Goal: Task Accomplishment & Management: Complete application form

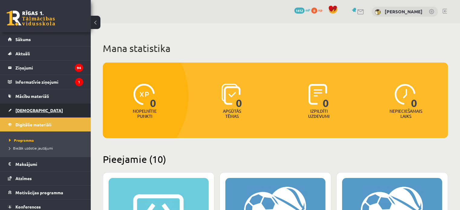
click at [25, 109] on span "[DEMOGRAPHIC_DATA]" at bounding box center [39, 110] width 48 height 5
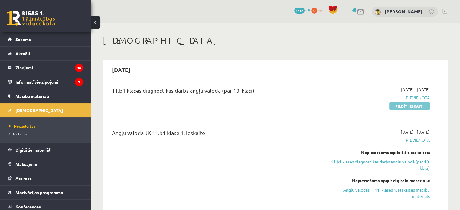
click at [400, 109] on link "Pildīt ieskaiti" at bounding box center [410, 106] width 41 height 8
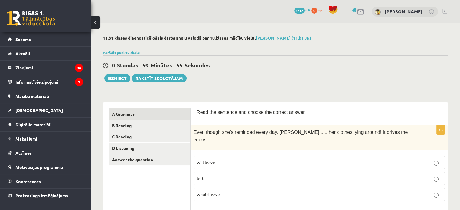
scroll to position [30, 0]
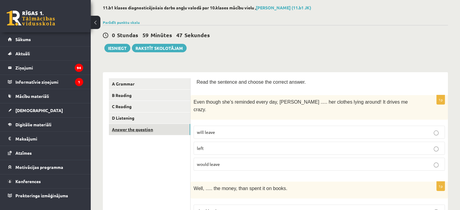
click at [152, 133] on link "Answer the question" at bounding box center [149, 129] width 81 height 11
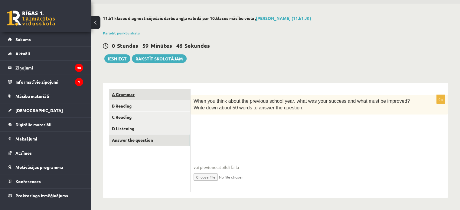
click at [139, 95] on link "A Grammar" at bounding box center [149, 94] width 81 height 11
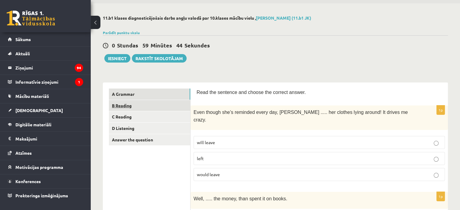
click at [134, 107] on link "B Reading" at bounding box center [149, 105] width 81 height 11
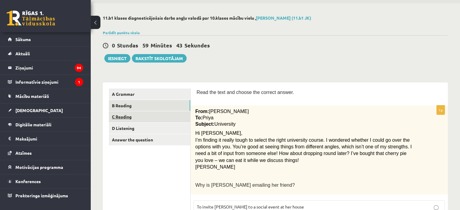
click at [135, 121] on link "C Reading" at bounding box center [149, 116] width 81 height 11
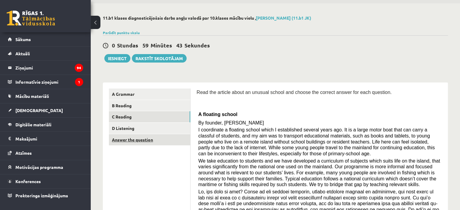
scroll to position [50, 0]
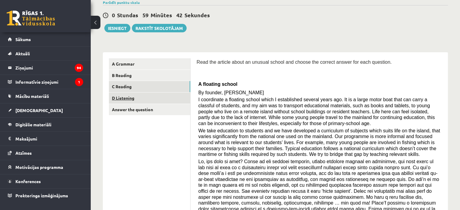
click at [123, 100] on link "D Listening" at bounding box center [149, 98] width 81 height 11
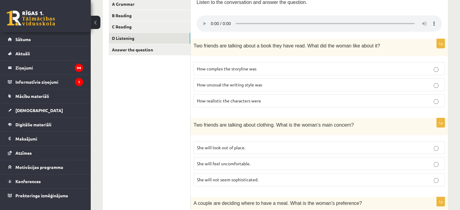
scroll to position [19, 0]
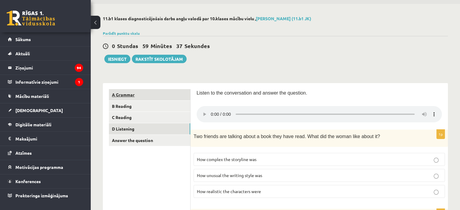
click at [148, 96] on link "A Grammar" at bounding box center [149, 94] width 81 height 11
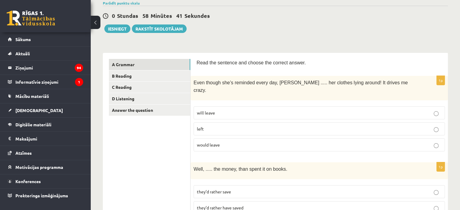
scroll to position [0, 0]
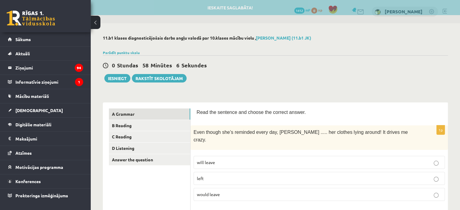
click at [214, 176] on p "left" at bounding box center [319, 179] width 245 height 6
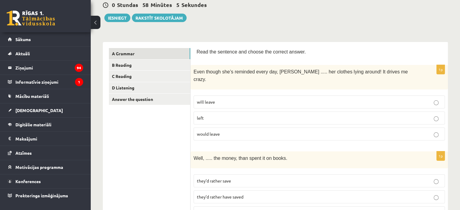
scroll to position [91, 0]
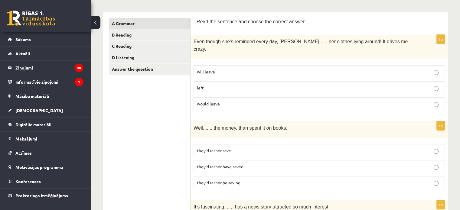
click at [224, 176] on label "they’d rather be saving" at bounding box center [320, 182] width 252 height 13
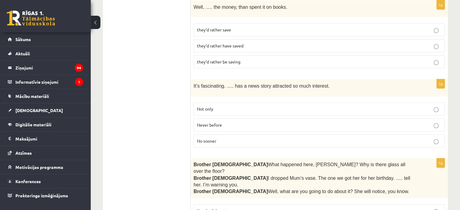
scroll to position [242, 0]
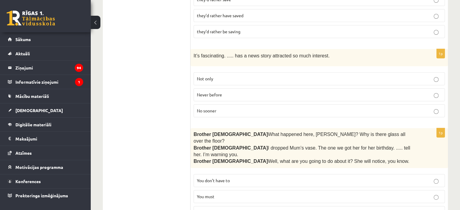
click at [217, 92] on span "Never before" at bounding box center [209, 94] width 25 height 5
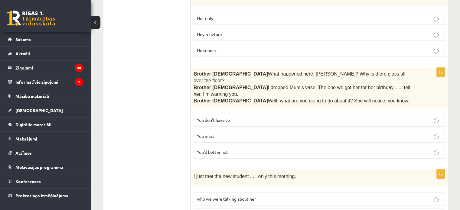
click at [241, 149] on p "You’d better not" at bounding box center [319, 152] width 245 height 6
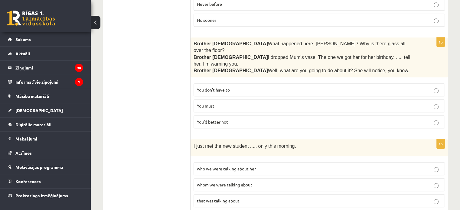
scroll to position [363, 0]
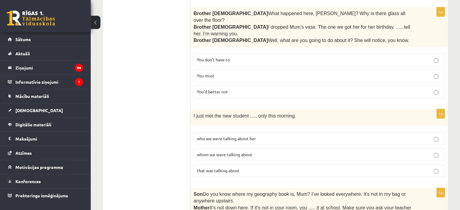
click at [230, 168] on span "that was talking about" at bounding box center [218, 170] width 43 height 5
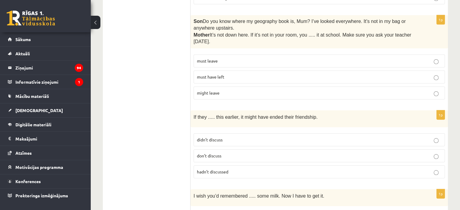
scroll to position [506, 0]
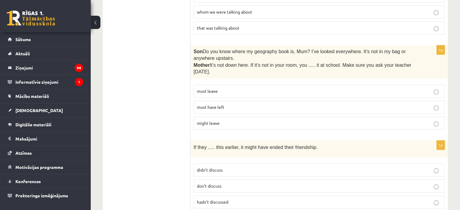
click at [231, 104] on p "must have left" at bounding box center [319, 107] width 245 height 6
click at [217, 199] on span "hadn’t discussed" at bounding box center [212, 201] width 31 height 5
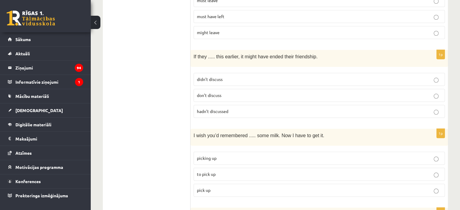
click at [219, 171] on p "to pick up" at bounding box center [319, 174] width 245 height 6
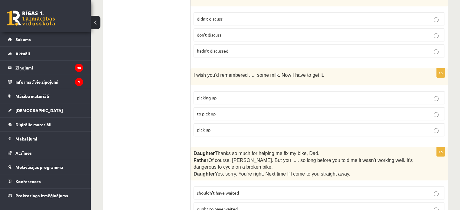
scroll to position [688, 0]
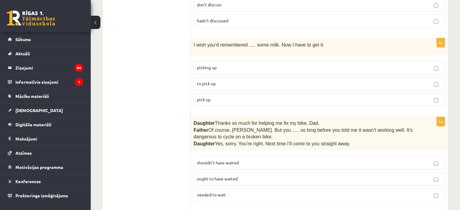
click at [239, 160] on p "shouldn’t have waited" at bounding box center [319, 163] width 245 height 6
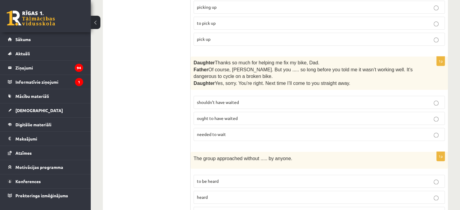
click at [231, 210] on p "being heard" at bounding box center [319, 213] width 245 height 6
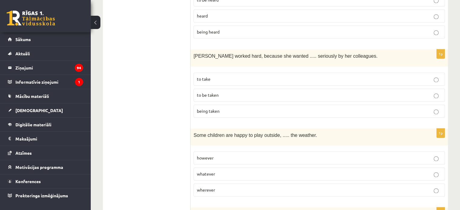
scroll to position [900, 0]
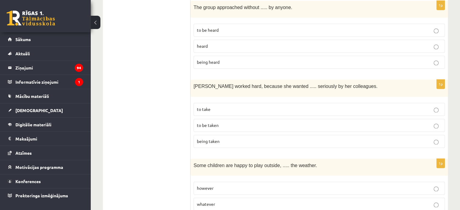
click at [218, 139] on span "being taken" at bounding box center [208, 141] width 23 height 5
click at [224, 122] on p "to be taken" at bounding box center [319, 125] width 245 height 6
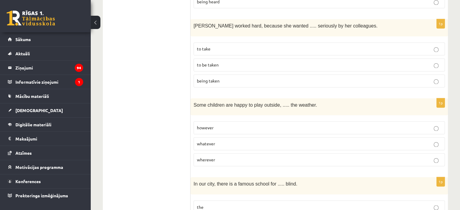
click at [218, 125] on p "however" at bounding box center [319, 128] width 245 height 6
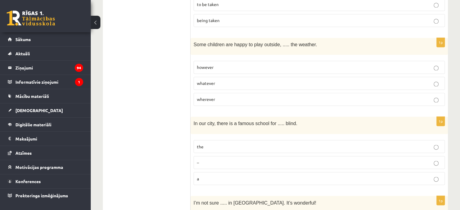
click at [301, 160] on p "–" at bounding box center [319, 163] width 245 height 6
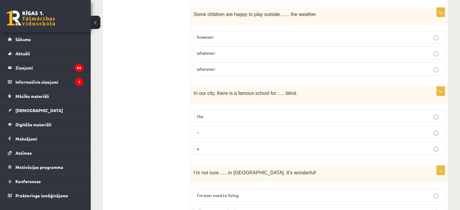
scroll to position [1081, 0]
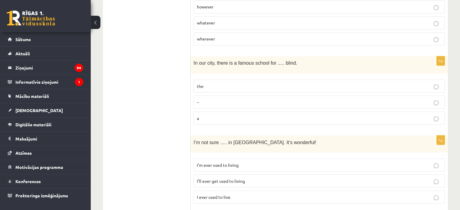
click at [237, 178] on span "I’ll ever get used to living" at bounding box center [221, 180] width 48 height 5
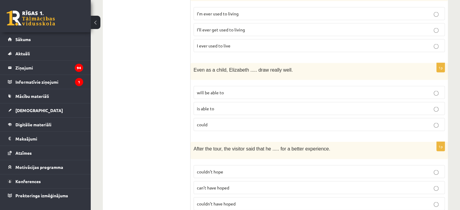
click at [243, 169] on p "couldn’t hope" at bounding box center [319, 172] width 245 height 6
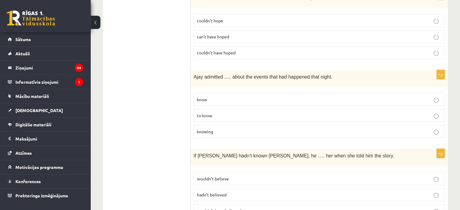
scroll to position [1293, 0]
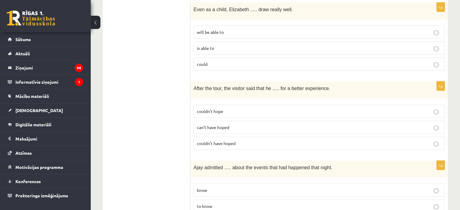
click at [213, 203] on p "to know" at bounding box center [319, 206] width 245 height 6
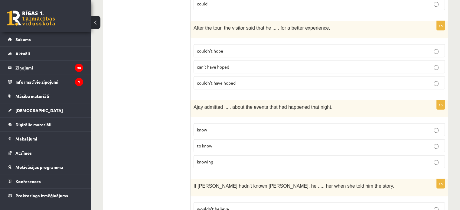
scroll to position [1384, 0]
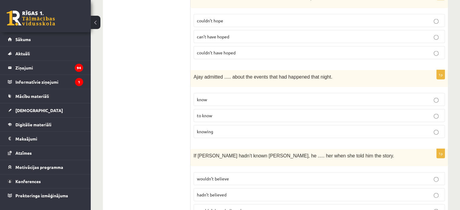
click at [246, 208] on p "wouldn’t have believed" at bounding box center [319, 211] width 245 height 6
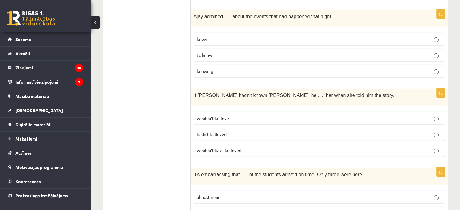
scroll to position [1535, 0]
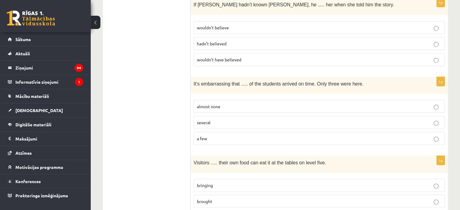
click at [222, 136] on p "a few" at bounding box center [319, 139] width 245 height 6
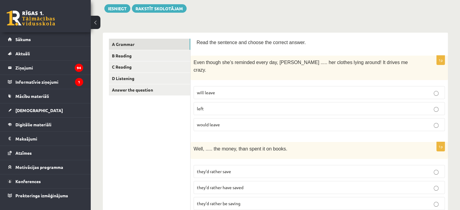
scroll to position [0, 0]
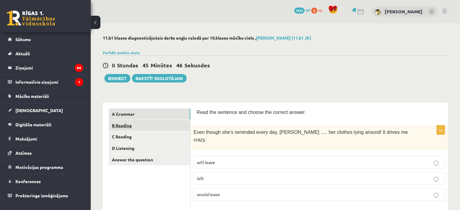
click at [163, 124] on link "B Reading" at bounding box center [149, 125] width 81 height 11
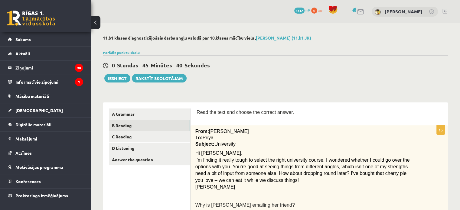
scroll to position [91, 0]
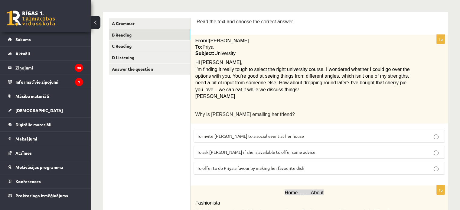
drag, startPoint x: 310, startPoint y: 171, endPoint x: 291, endPoint y: 149, distance: 29.0
click at [310, 171] on label "To offer to do Priya a favour by making her favourite dish" at bounding box center [320, 168] width 252 height 13
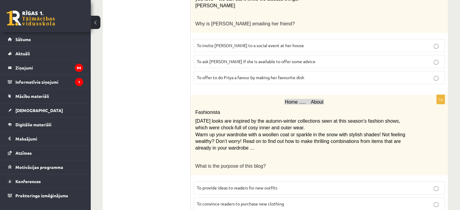
scroll to position [212, 0]
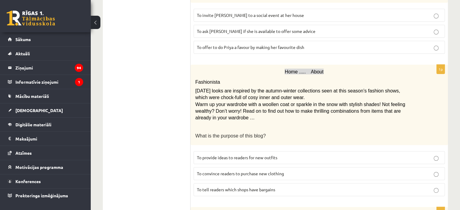
click at [293, 171] on p "To convince readers to purchase new clothing" at bounding box center [319, 174] width 245 height 6
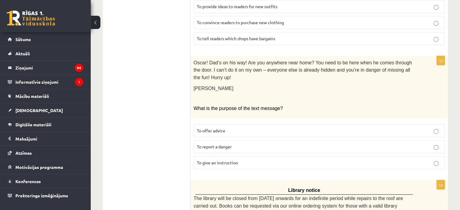
scroll to position [393, 0]
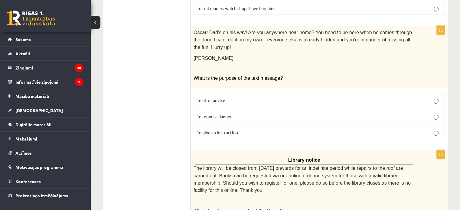
click at [232, 110] on label "To report a danger" at bounding box center [320, 116] width 252 height 13
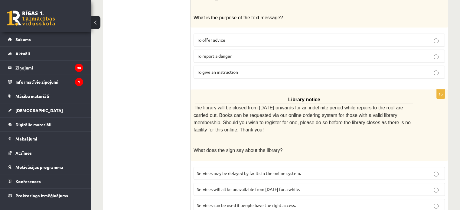
scroll to position [484, 0]
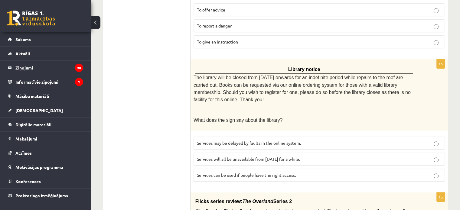
click at [237, 172] on p "Services can be used if people have the right access." at bounding box center [319, 175] width 245 height 6
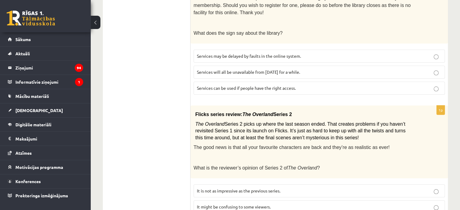
scroll to position [602, 0]
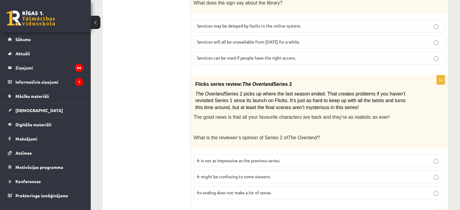
click at [298, 174] on p "It might be confusing to some viewers." at bounding box center [319, 177] width 245 height 6
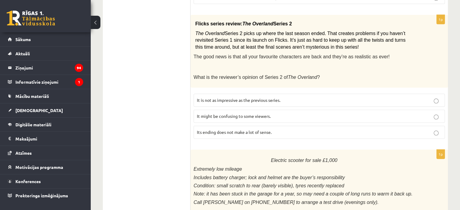
scroll to position [723, 0]
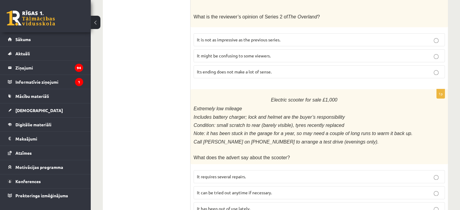
click at [432, 206] on p "It has been out of use lately." at bounding box center [319, 209] width 245 height 6
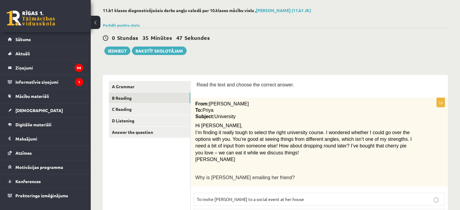
scroll to position [0, 0]
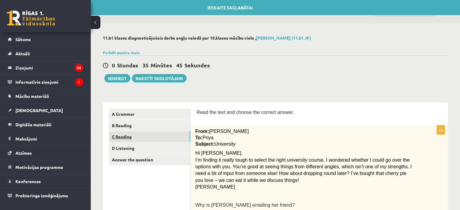
click at [154, 137] on link "C Reading" at bounding box center [149, 136] width 81 height 11
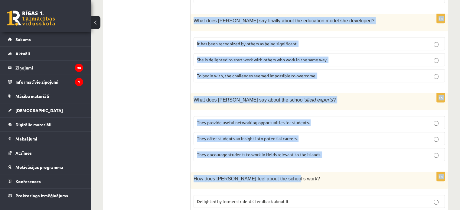
scroll to position [613, 0]
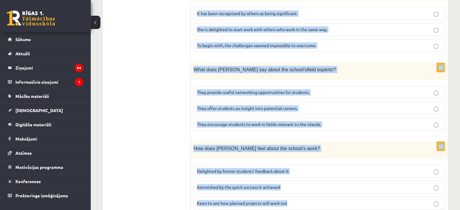
drag, startPoint x: 199, startPoint y: 124, endPoint x: 312, endPoint y: 184, distance: 128.1
copy form "A floating school By founder, Anna Domingo I coordinate a floating school which…"
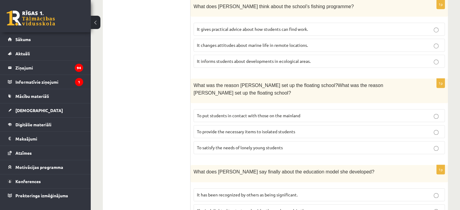
scroll to position [310, 0]
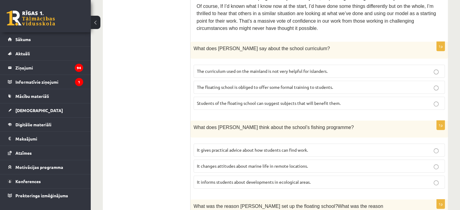
click at [226, 65] on label "The curriculum used on the mainland is not very helpful for islanders." at bounding box center [320, 71] width 252 height 13
click at [229, 179] on span "It informs students about developments in ecological areas." at bounding box center [254, 181] width 114 height 5
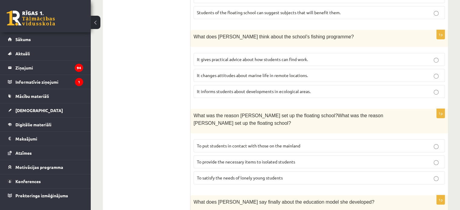
scroll to position [462, 0]
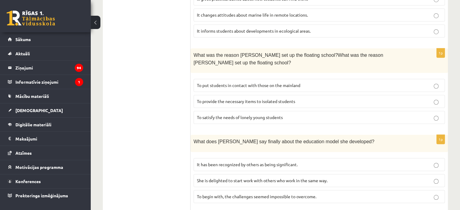
click at [216, 99] on span "To provide the necessary items to isolated students" at bounding box center [246, 101] width 98 height 5
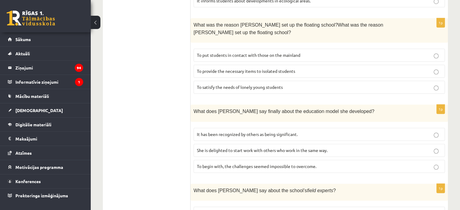
click at [226, 132] on span "It has been recognized by others as being significant." at bounding box center [247, 134] width 101 height 5
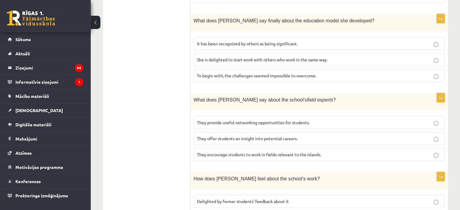
scroll to position [613, 0]
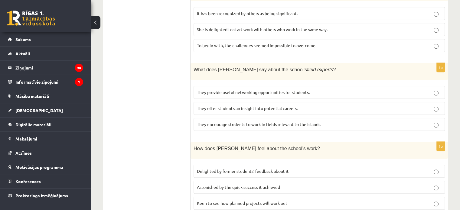
click at [238, 105] on p "They offer students an insight into potential careers." at bounding box center [319, 108] width 245 height 6
drag, startPoint x: 259, startPoint y: 150, endPoint x: 254, endPoint y: 145, distance: 6.6
click at [259, 169] on span "Delighted by former students’ feedback about it" at bounding box center [243, 171] width 92 height 5
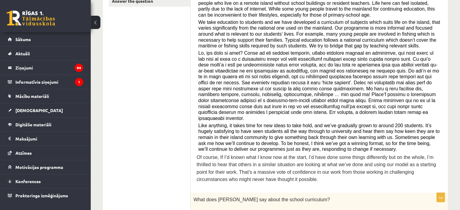
scroll to position [0, 0]
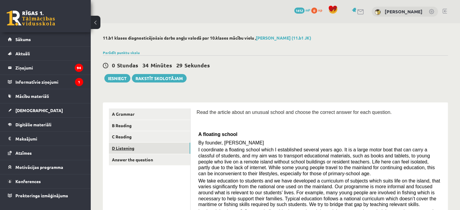
click at [136, 149] on link "D Listening" at bounding box center [149, 148] width 81 height 11
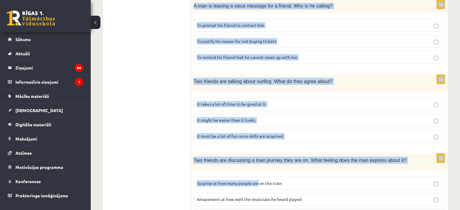
scroll to position [413, 0]
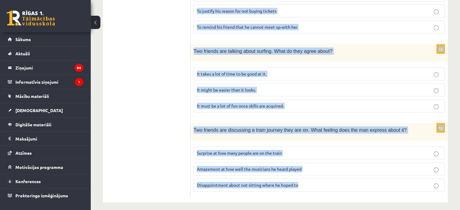
drag, startPoint x: 194, startPoint y: 104, endPoint x: 306, endPoint y: 185, distance: 139.0
copy form "Two friends are talking about a book they have read. What did the woman like ab…"
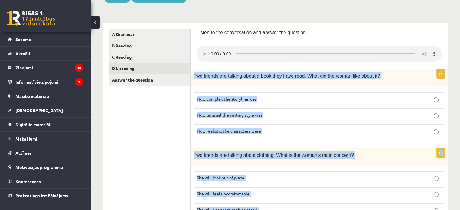
scroll to position [0, 0]
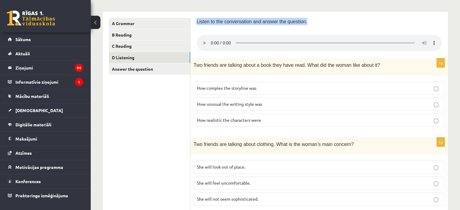
drag, startPoint x: 196, startPoint y: 22, endPoint x: 302, endPoint y: 24, distance: 106.9
copy span "Listen to the conversation and answer the question."
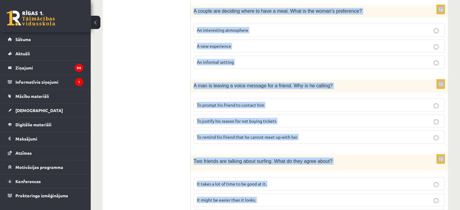
scroll to position [413, 0]
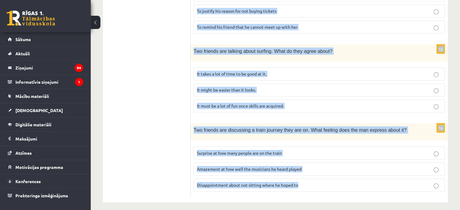
drag, startPoint x: 193, startPoint y: 64, endPoint x: 314, endPoint y: 178, distance: 166.2
copy form "Two friends are talking about a book they have read. What did the woman like ab…"
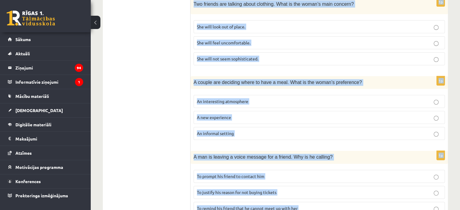
scroll to position [110, 0]
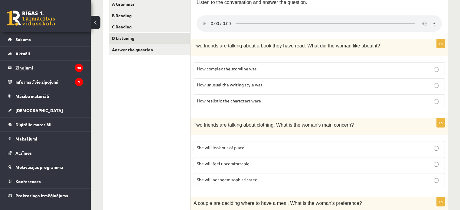
click at [250, 101] on span "How realistic the characters were" at bounding box center [229, 100] width 64 height 5
click at [256, 146] on p "She will look out of place." at bounding box center [319, 148] width 245 height 6
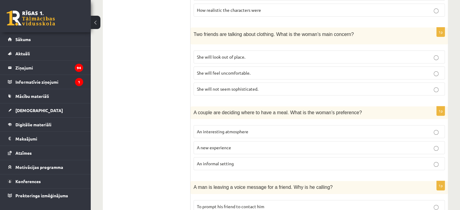
scroll to position [231, 0]
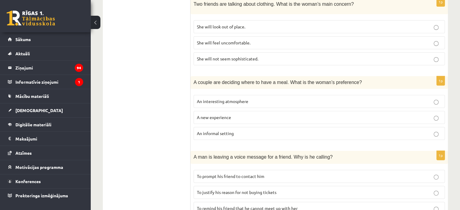
click at [226, 132] on span "An informal setting" at bounding box center [215, 133] width 37 height 5
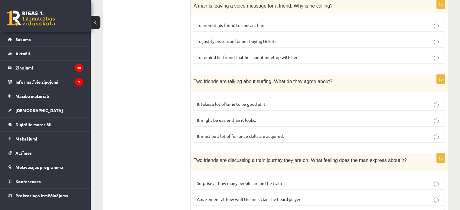
scroll to position [322, 0]
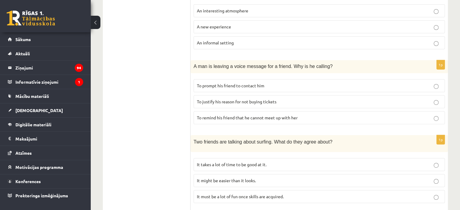
click at [216, 83] on span "To prompt his friend to contact him" at bounding box center [230, 85] width 67 height 5
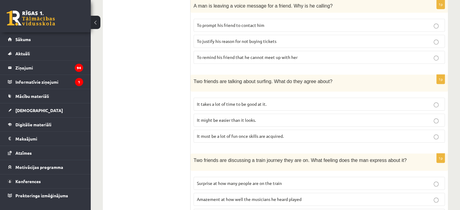
scroll to position [413, 0]
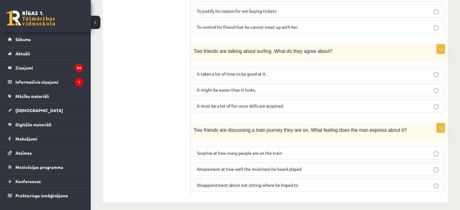
click at [246, 75] on label "It takes a lot of time to be good at it." at bounding box center [320, 73] width 252 height 13
click at [242, 183] on span "Disappointment about not sitting where he hoped to" at bounding box center [247, 185] width 101 height 5
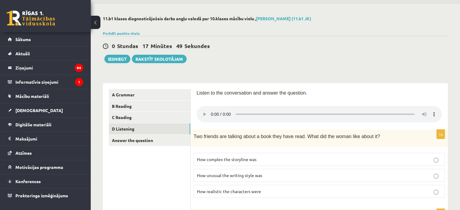
scroll to position [0, 0]
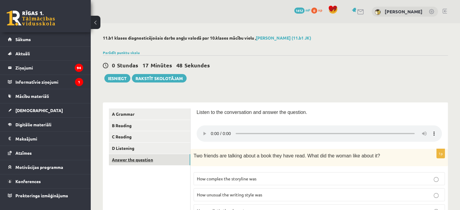
click at [153, 159] on link "Answer the question" at bounding box center [149, 159] width 81 height 11
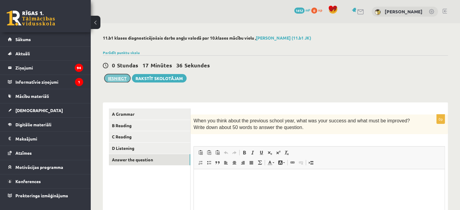
click at [114, 78] on button "Iesniegt" at bounding box center [117, 78] width 26 height 8
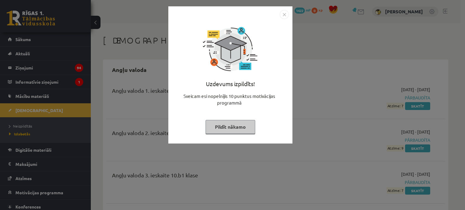
click at [284, 14] on img "Close" at bounding box center [284, 14] width 9 height 9
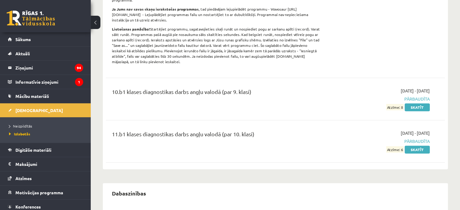
scroll to position [272, 0]
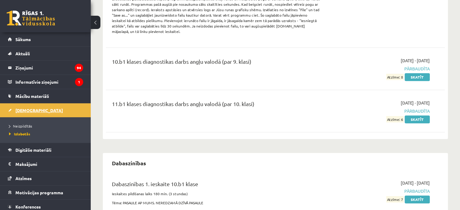
click at [27, 108] on span "[DEMOGRAPHIC_DATA]" at bounding box center [39, 110] width 48 height 5
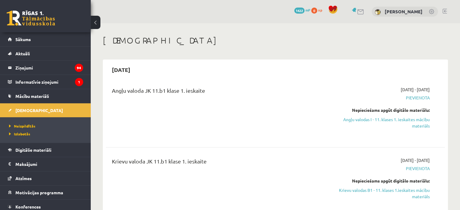
scroll to position [91, 0]
